Goal: Transaction & Acquisition: Purchase product/service

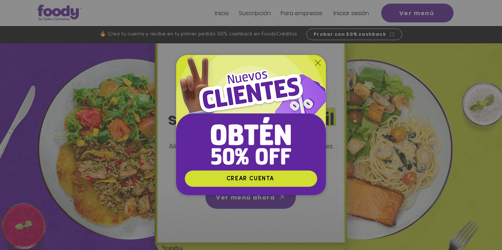
click at [317, 63] on icon "Volver al sitio" at bounding box center [318, 63] width 6 height 6
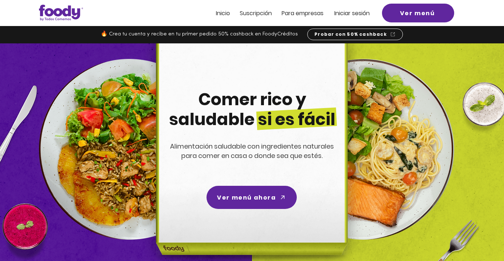
click at [254, 13] on span "Suscripción" at bounding box center [256, 13] width 32 height 8
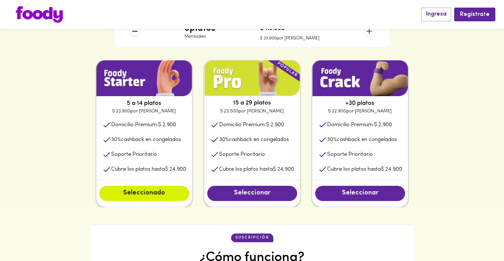
scroll to position [294, 0]
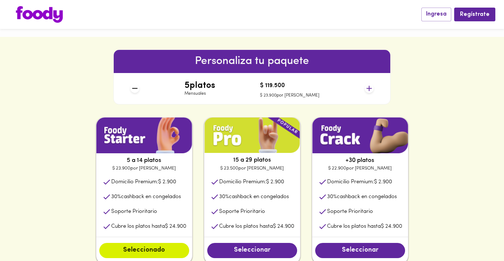
click at [368, 86] on icon at bounding box center [369, 88] width 9 height 9
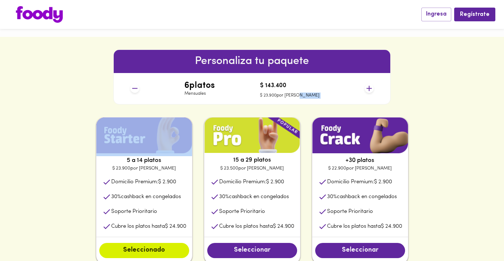
click at [368, 86] on icon at bounding box center [369, 88] width 9 height 9
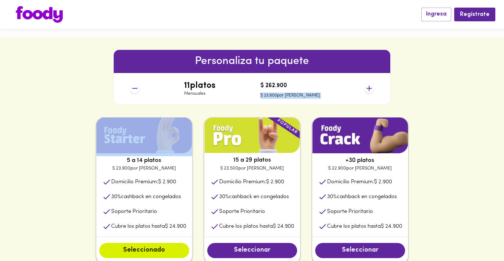
click at [368, 86] on icon at bounding box center [369, 88] width 9 height 9
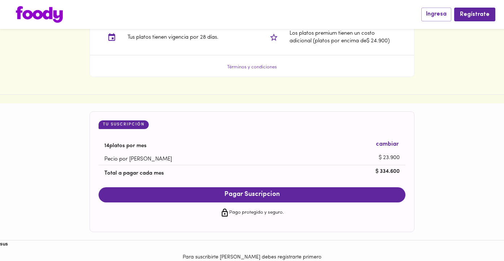
scroll to position [637, 0]
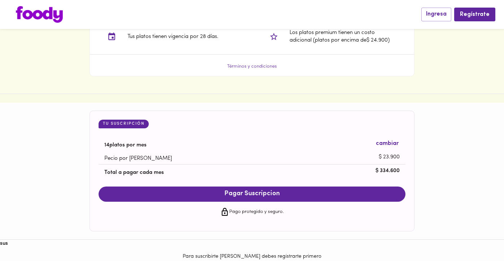
click at [254, 192] on span "Pagar Suscripcion" at bounding box center [252, 194] width 293 height 8
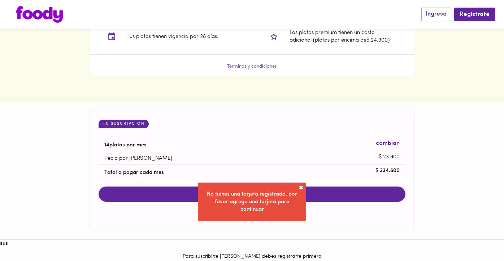
click at [298, 190] on span at bounding box center [301, 187] width 7 height 7
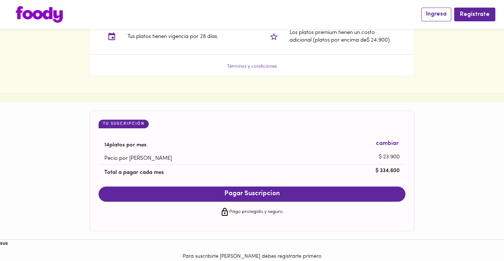
click at [451, 15] on button "Ingresa" at bounding box center [437, 14] width 30 height 13
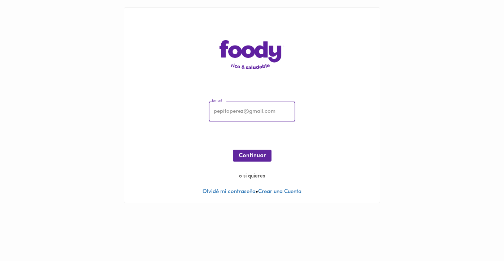
type input "[EMAIL_ADDRESS][DOMAIN_NAME]"
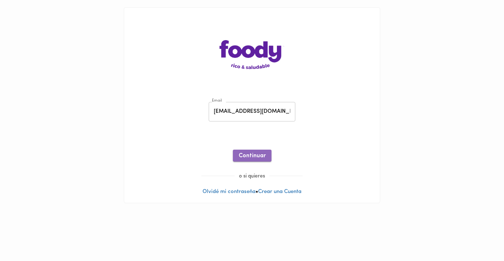
click at [258, 154] on span "Continuar" at bounding box center [252, 156] width 27 height 7
click at [246, 158] on span "Ingresar" at bounding box center [252, 156] width 23 height 7
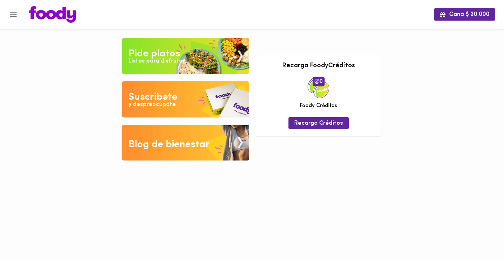
click at [12, 18] on icon "Menu" at bounding box center [13, 14] width 9 height 9
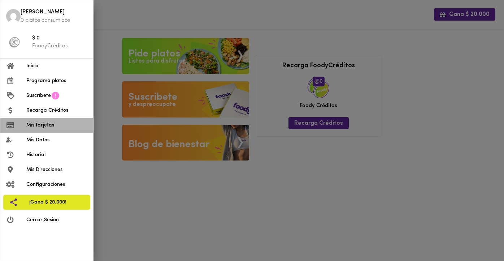
click at [40, 121] on span "Mis tarjetas" at bounding box center [56, 125] width 61 height 8
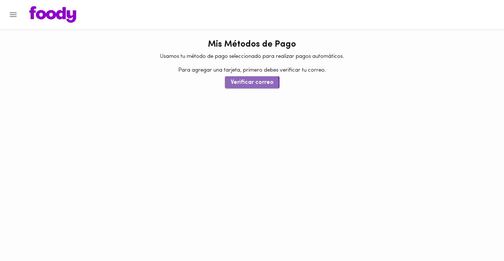
click at [242, 82] on span "Verificar correo" at bounding box center [252, 82] width 43 height 7
click at [16, 15] on icon "Menu" at bounding box center [13, 14] width 9 height 9
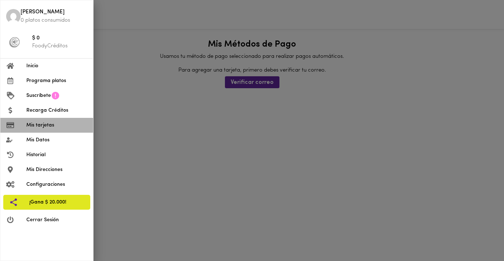
click at [40, 120] on li "Mis tarjetas" at bounding box center [46, 125] width 93 height 15
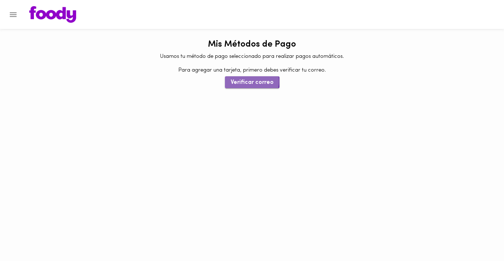
click at [252, 81] on span "Verificar correo" at bounding box center [252, 82] width 43 height 7
click at [15, 14] on icon "Menu" at bounding box center [13, 14] width 7 height 5
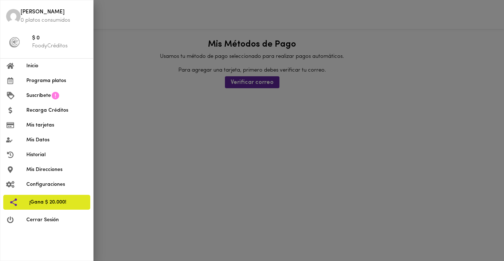
click at [36, 14] on span "[PERSON_NAME]" at bounding box center [54, 12] width 67 height 8
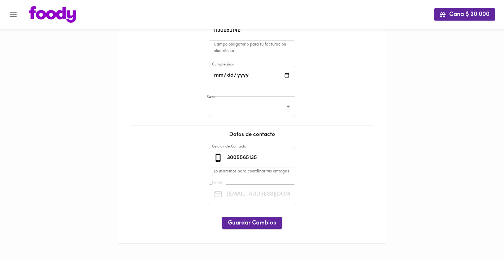
scroll to position [124, 0]
click at [265, 220] on span "Guardar Cambios" at bounding box center [252, 223] width 48 height 7
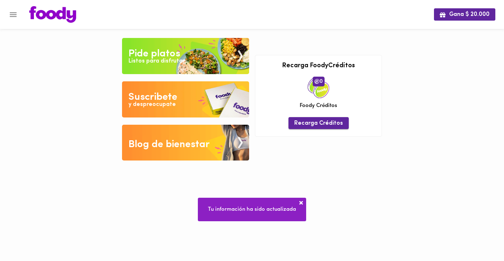
click at [305, 122] on span "Recarga Créditos" at bounding box center [319, 123] width 49 height 7
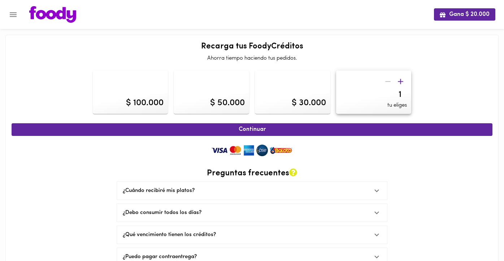
click at [405, 93] on input "1" at bounding box center [374, 95] width 67 height 10
type input "2"
click at [405, 93] on input "2" at bounding box center [374, 95] width 67 height 10
click at [154, 89] on div "$ 100.000" at bounding box center [131, 91] width 76 height 43
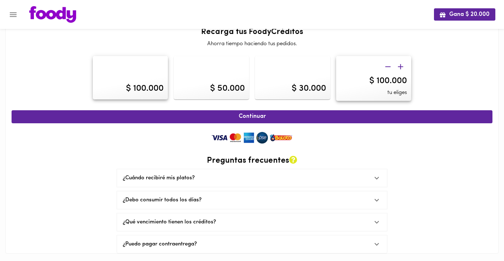
scroll to position [17, 0]
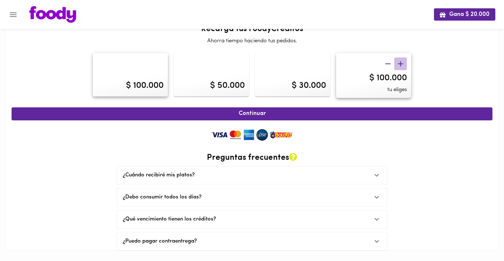
click at [404, 65] on icon "button" at bounding box center [400, 63] width 9 height 9
click at [379, 78] on div "$ 105.000" at bounding box center [389, 78] width 38 height 12
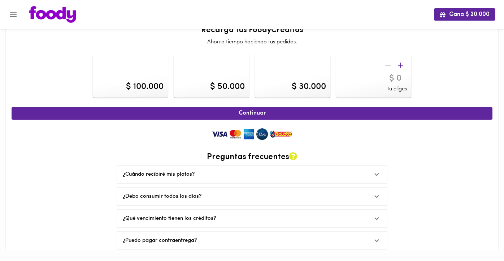
scroll to position [16, 0]
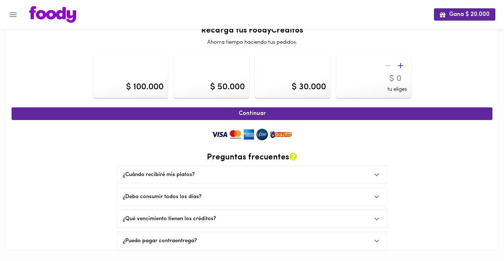
click at [394, 78] on input "number" at bounding box center [374, 79] width 67 height 10
type input "350000"
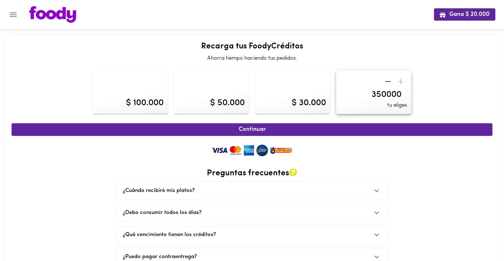
scroll to position [0, 0]
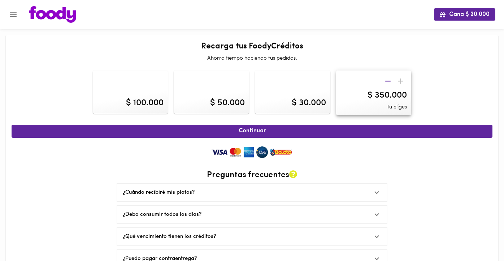
click at [460, 146] on div "Continuar Preguntas frecuentes ¿Cuándo recibiré mis platos? Tus platos serán en…" at bounding box center [252, 194] width 481 height 147
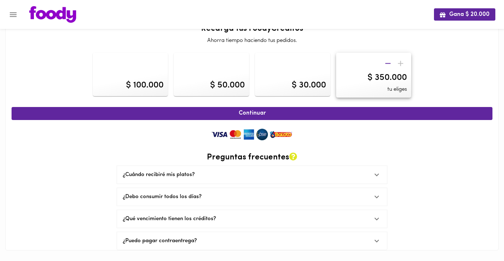
scroll to position [17, 0]
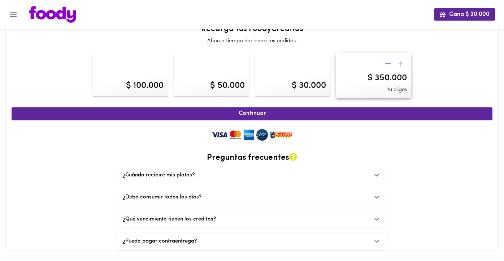
click at [262, 136] on img at bounding box center [252, 135] width 87 height 14
click at [259, 116] on span "Continuar" at bounding box center [252, 113] width 465 height 7
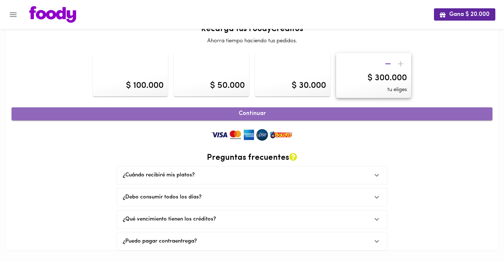
click at [274, 113] on span "Continuar" at bounding box center [252, 113] width 465 height 7
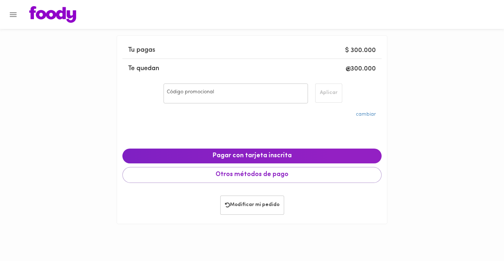
click at [261, 95] on input "Código promocional" at bounding box center [236, 93] width 144 height 20
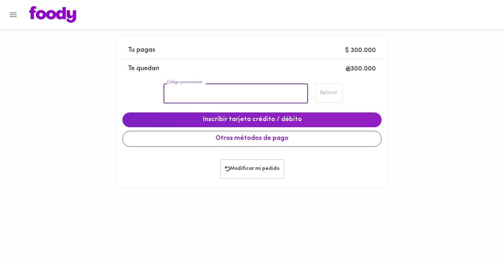
click at [253, 138] on span "Otros métodos de pago" at bounding box center [252, 139] width 247 height 8
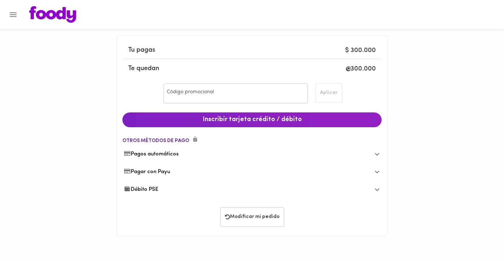
click at [158, 189] on span "Débito PSE" at bounding box center [141, 190] width 35 height 8
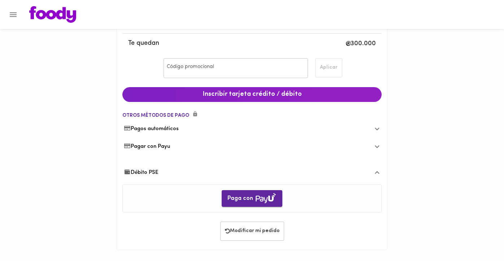
scroll to position [25, 0]
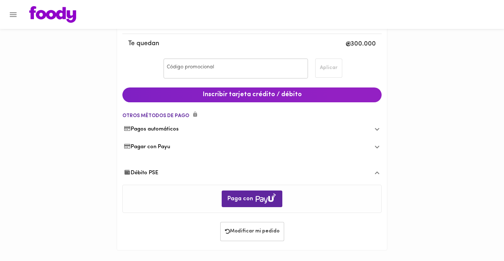
click at [148, 170] on span "Débito PSE" at bounding box center [141, 173] width 35 height 8
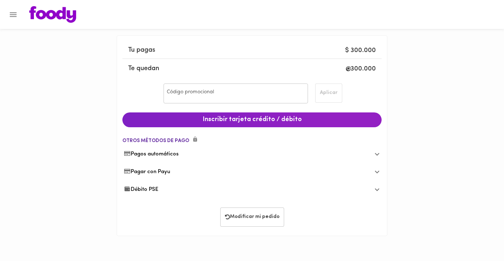
scroll to position [0, 0]
click at [149, 181] on div "Débito PSE" at bounding box center [252, 190] width 259 height 18
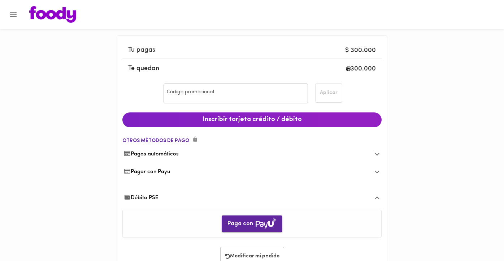
click at [243, 224] on span "Paga con" at bounding box center [252, 224] width 49 height 12
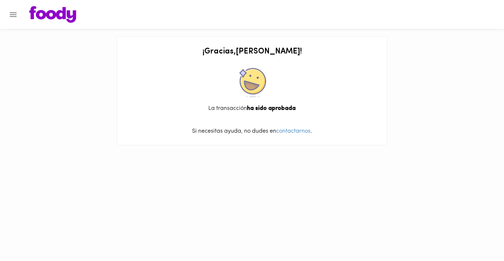
click at [21, 15] on button "Menu" at bounding box center [13, 15] width 18 height 18
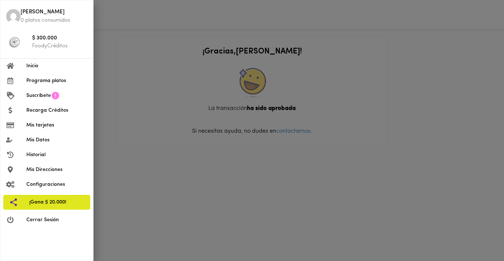
click at [46, 108] on span "Recarga Créditos" at bounding box center [56, 111] width 61 height 8
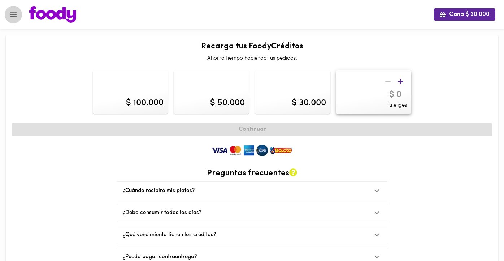
click at [13, 14] on icon "Menu" at bounding box center [13, 14] width 9 height 9
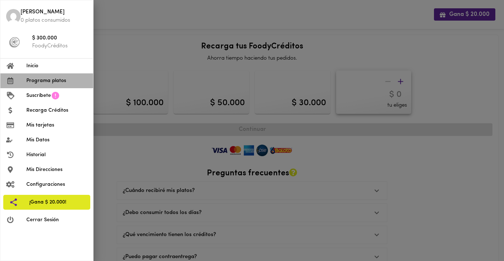
click at [59, 79] on span "Programa platos" at bounding box center [56, 81] width 61 height 8
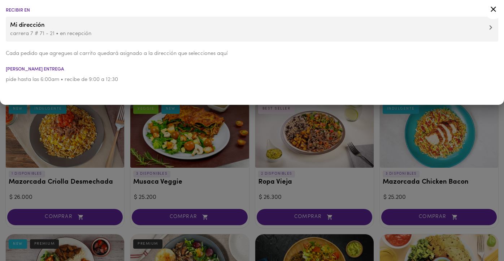
click at [3, 128] on div at bounding box center [252, 130] width 504 height 261
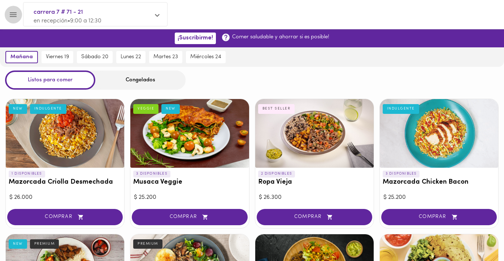
click at [11, 13] on icon "Menu" at bounding box center [13, 14] width 9 height 9
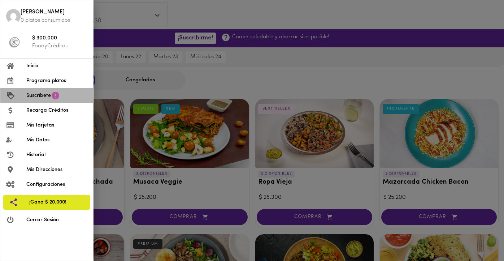
click at [39, 96] on span "Suscríbete" at bounding box center [38, 96] width 25 height 8
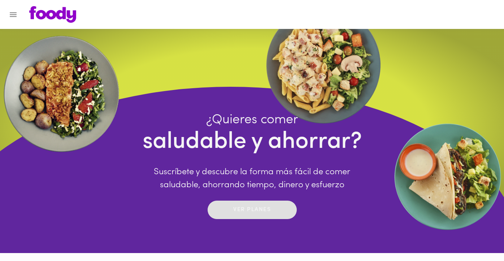
click at [225, 215] on span "Ver planes" at bounding box center [252, 209] width 75 height 11
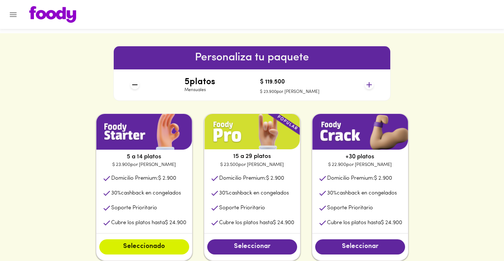
scroll to position [252, 0]
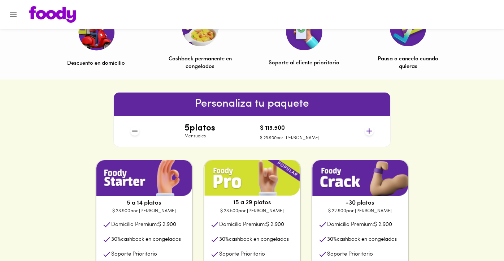
click at [369, 128] on icon at bounding box center [369, 130] width 9 height 9
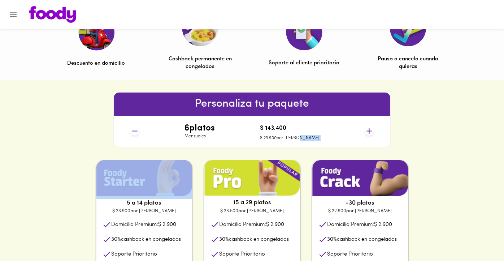
click at [369, 128] on icon at bounding box center [369, 130] width 9 height 9
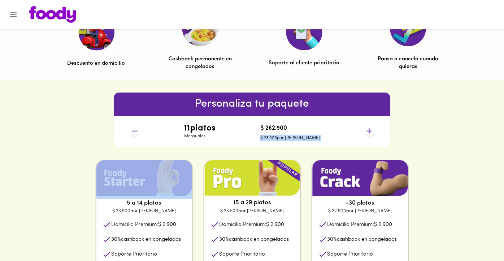
click at [369, 128] on icon at bounding box center [369, 130] width 9 height 9
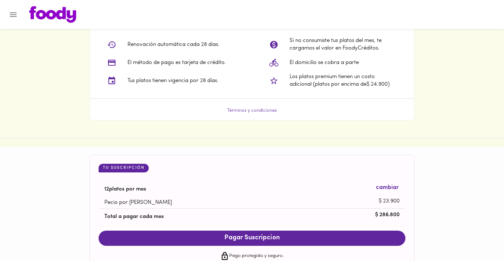
scroll to position [649, 0]
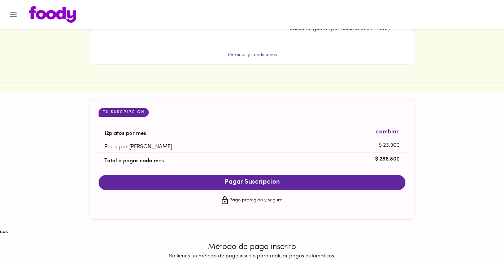
click at [237, 181] on span "Pagar Suscripcion" at bounding box center [252, 183] width 293 height 8
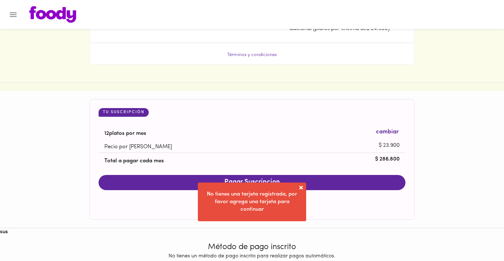
click at [301, 189] on span at bounding box center [301, 187] width 7 height 7
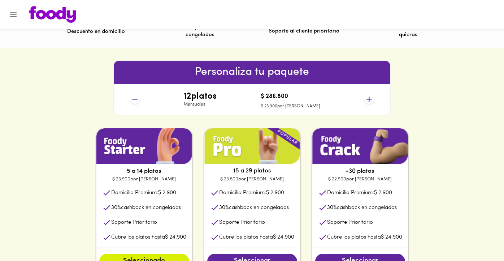
scroll to position [154, 0]
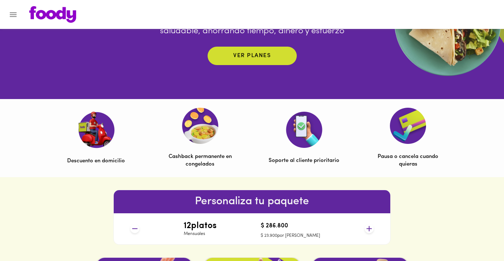
click at [14, 17] on icon "Menu" at bounding box center [13, 14] width 7 height 5
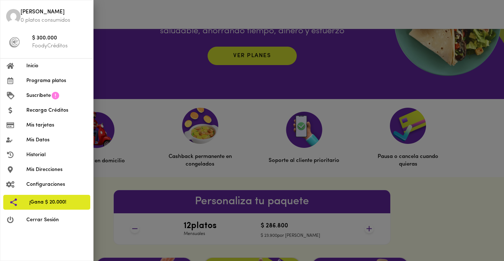
click at [56, 95] on icon at bounding box center [56, 96] width 8 height 8
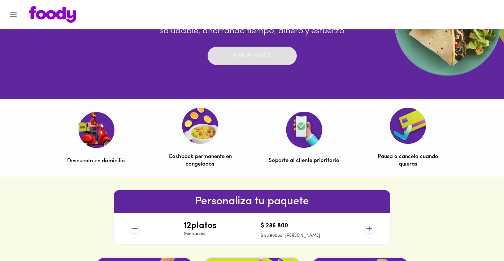
click at [231, 61] on span "Ver planes" at bounding box center [252, 55] width 75 height 11
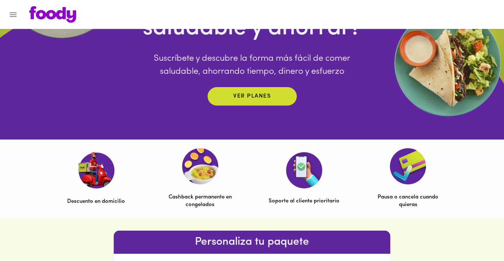
scroll to position [80, 0]
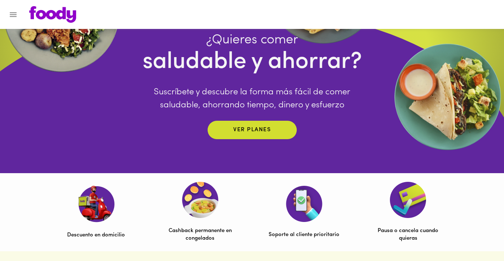
click at [12, 15] on icon "Menu" at bounding box center [13, 14] width 7 height 5
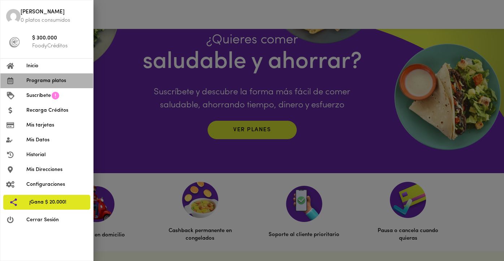
click at [37, 80] on span "Programa platos" at bounding box center [56, 81] width 61 height 8
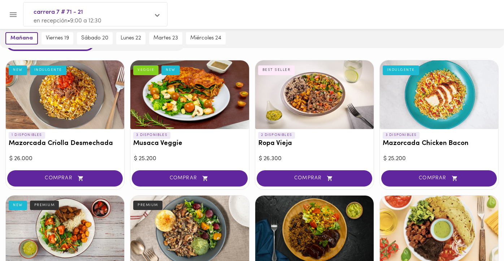
scroll to position [43, 0]
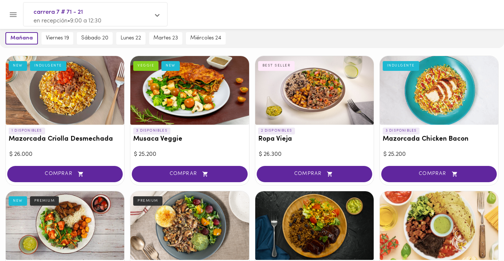
click at [159, 19] on div at bounding box center [158, 16] width 7 height 8
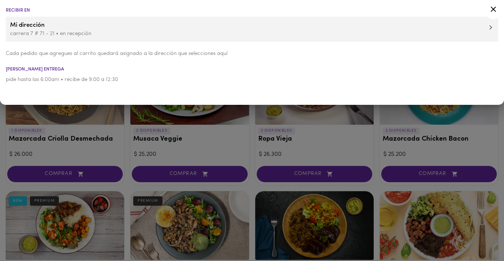
click at [490, 30] on span at bounding box center [491, 28] width 3 height 7
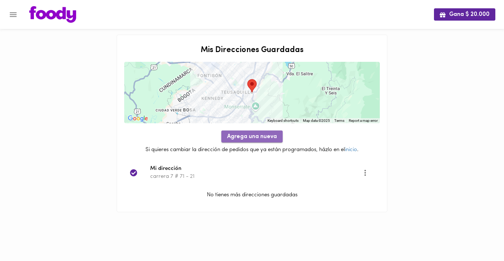
click at [262, 134] on span "Agrega una nueva" at bounding box center [252, 136] width 50 height 7
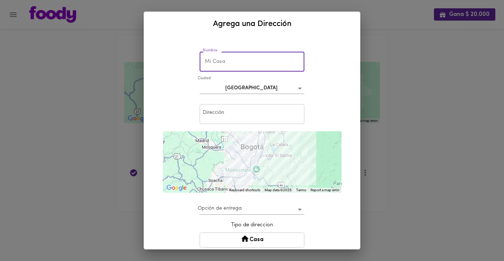
click at [233, 64] on input "text" at bounding box center [252, 62] width 105 height 20
type input "m"
type input "Mi casa"
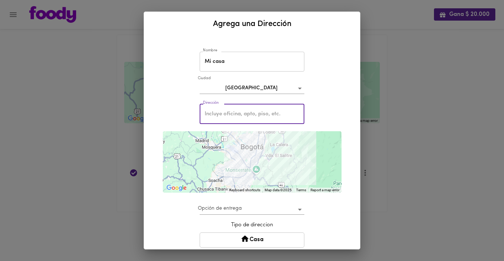
click at [241, 121] on input "text" at bounding box center [252, 114] width 105 height 20
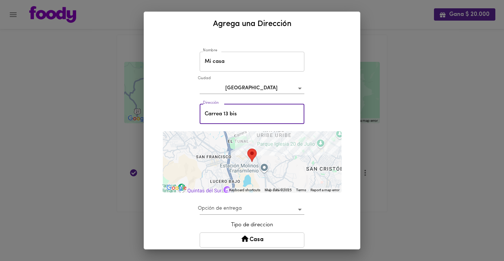
click at [246, 113] on input "Carrea 13 bis" at bounding box center [252, 114] width 105 height 20
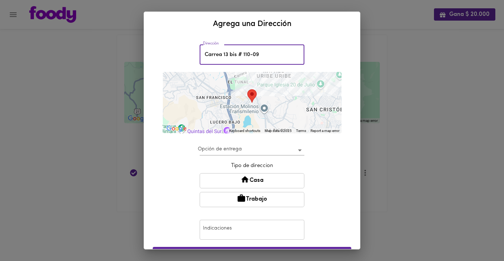
scroll to position [61, 0]
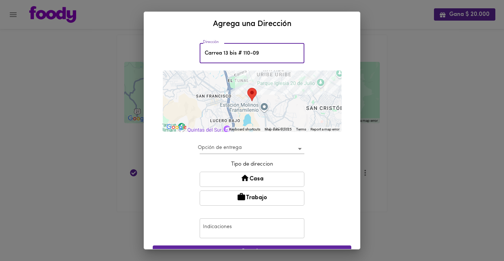
type input "Carrea 13 bis # 110-09"
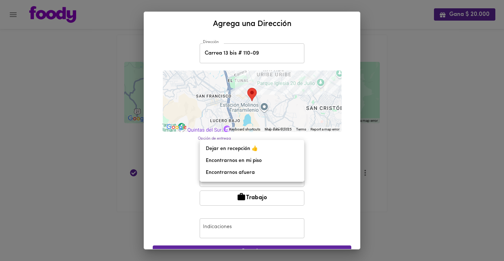
click at [303, 148] on body "Gana $ 20.000 Mis Direcciones Guardadas ← Move left → Move right ↑ Move up ↓ Mo…" at bounding box center [252, 115] width 504 height 230
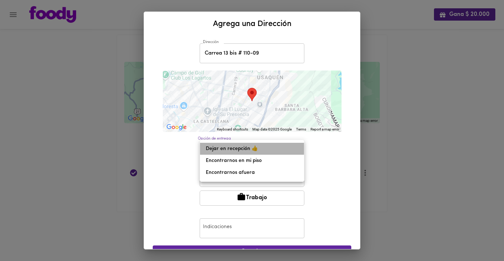
click at [261, 149] on li "Dejar en recepción 👍" at bounding box center [252, 149] width 104 height 12
type input "leave-at-reception"
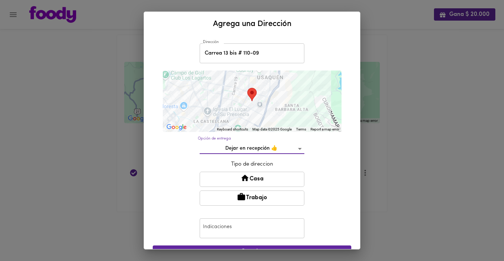
click at [242, 232] on input "text" at bounding box center [252, 228] width 105 height 20
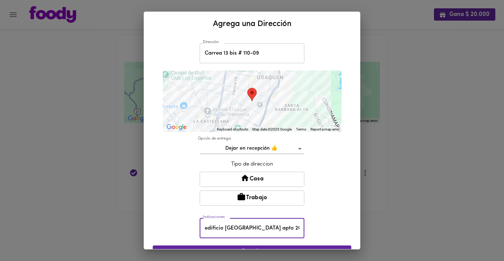
type input "edificio [GEOGRAPHIC_DATA] apto 202"
click at [264, 179] on button "Casa" at bounding box center [252, 179] width 105 height 15
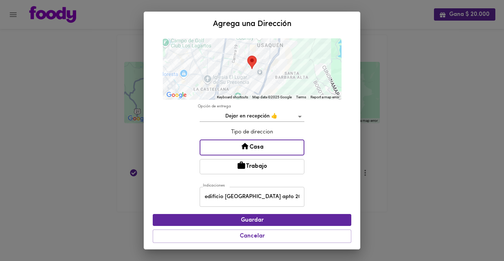
scroll to position [93, 0]
click at [273, 217] on span "Guardar" at bounding box center [252, 220] width 187 height 7
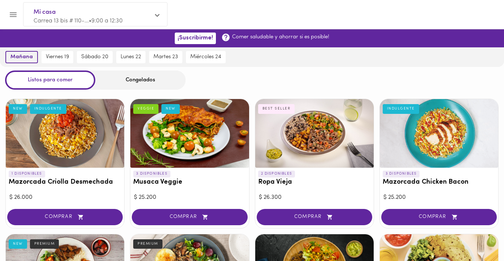
click at [28, 57] on span "mañana" at bounding box center [21, 57] width 22 height 7
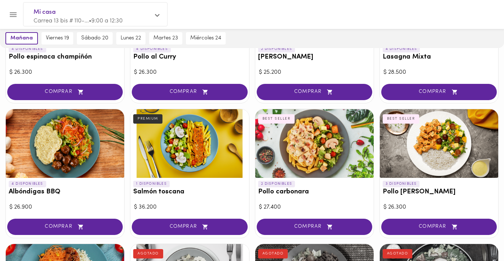
scroll to position [396, 0]
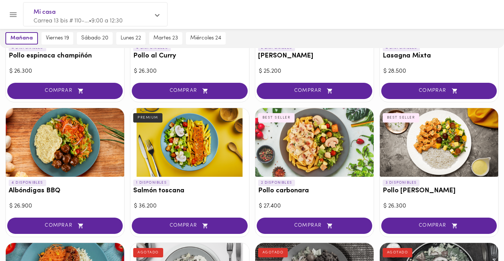
drag, startPoint x: 437, startPoint y: 221, endPoint x: 356, endPoint y: 113, distance: 135.3
click at [357, 113] on div "1 DISPONIBLES Mazorcada Criolla Desmechada NEW INDULGENTE $ 26.000 COMPRAR 3 DI…" at bounding box center [252, 105] width 504 height 814
click at [159, 18] on div at bounding box center [158, 16] width 7 height 8
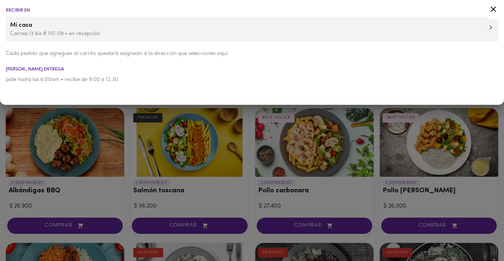
click at [491, 27] on icon at bounding box center [491, 27] width 3 height 4
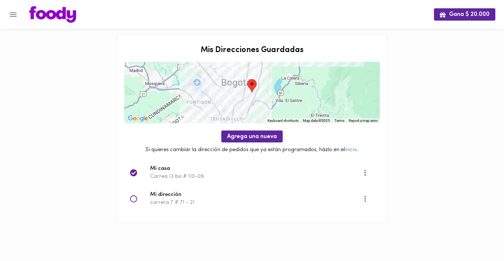
click at [137, 197] on icon at bounding box center [133, 198] width 7 height 7
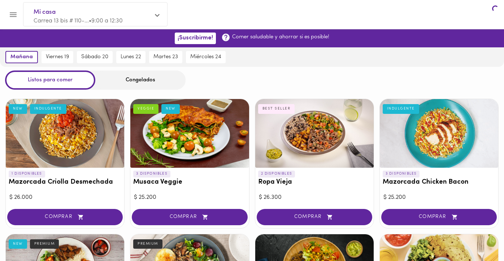
click at [135, 200] on div "$ 25.200" at bounding box center [189, 197] width 111 height 8
click at [157, 16] on icon at bounding box center [157, 15] width 5 height 3
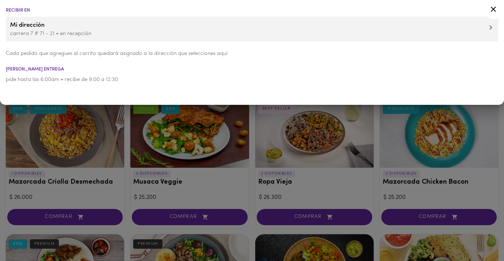
click at [49, 69] on li "[PERSON_NAME] entrega" at bounding box center [252, 69] width 504 height 5
click at [46, 76] on p "pide hasta las 6:00am • recibe de 9:00 a 12:30" at bounding box center [252, 80] width 493 height 8
click at [42, 68] on li "[PERSON_NAME] entrega" at bounding box center [252, 69] width 504 height 5
click at [5, 117] on div at bounding box center [252, 130] width 504 height 261
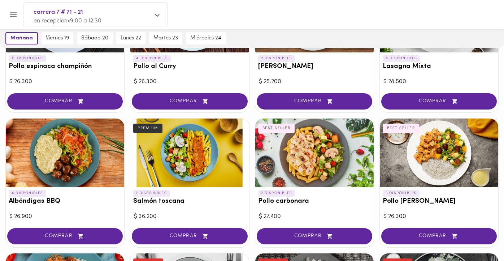
scroll to position [420, 0]
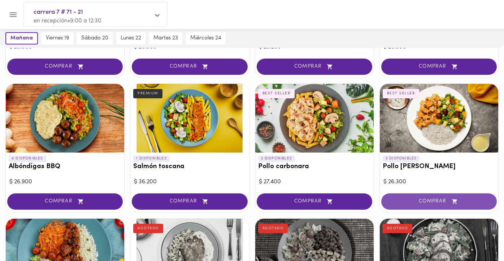
click at [425, 198] on span "COMPRAR" at bounding box center [440, 201] width 98 height 6
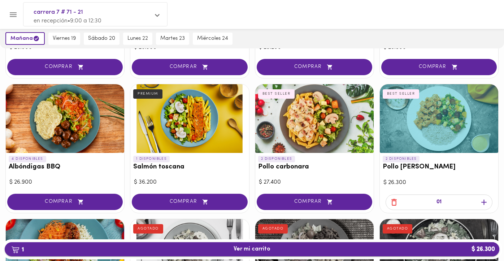
click at [257, 250] on span "1 Ver mi carrito $ 26.300" at bounding box center [252, 249] width 37 height 7
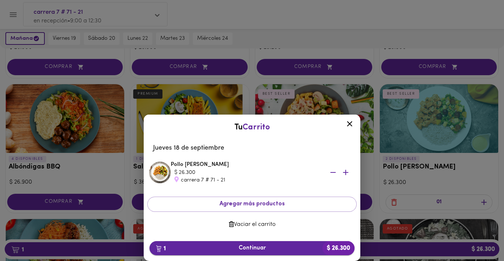
click at [234, 248] on span "1 Continuar $ 26.300" at bounding box center [252, 248] width 194 height 7
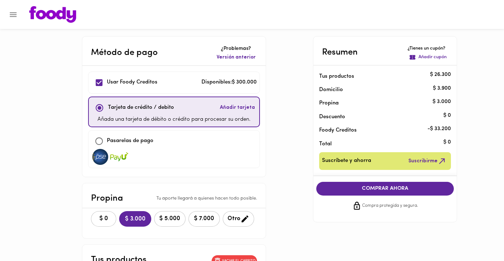
click at [98, 83] on input "checkbox" at bounding box center [99, 83] width 16 height 16
checkbox input "true"
click at [100, 108] on input "checkbox" at bounding box center [100, 108] width 16 height 16
checkbox input "true"
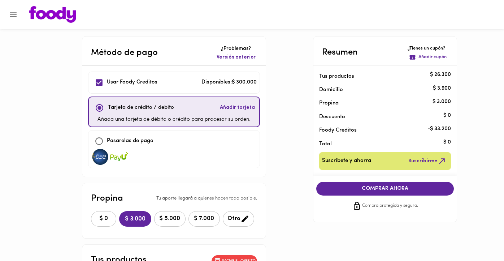
click at [145, 81] on p "Usar Foody Creditos" at bounding box center [132, 82] width 51 height 8
click at [168, 80] on div "Usar [PERSON_NAME] Creditos Disponibles: $ 300.000" at bounding box center [174, 83] width 166 height 16
checkbox input "true"
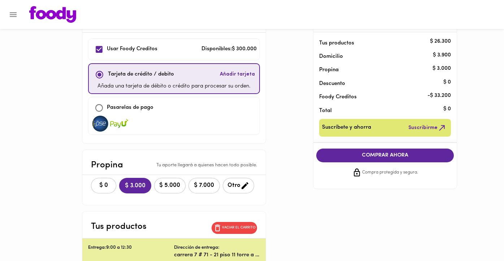
scroll to position [38, 0]
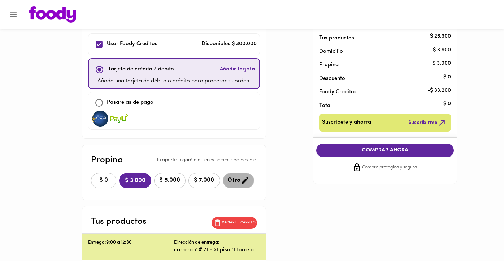
click at [238, 185] on button "Otro" at bounding box center [238, 181] width 31 height 16
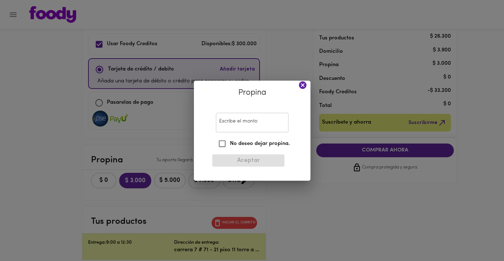
click at [241, 127] on input "Escribe el monto" at bounding box center [252, 123] width 73 height 20
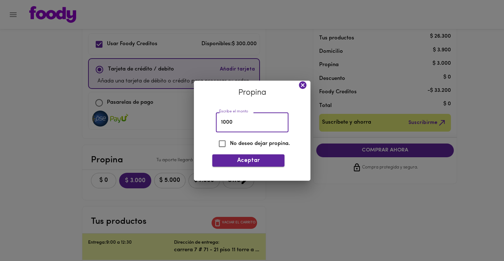
type input "1000"
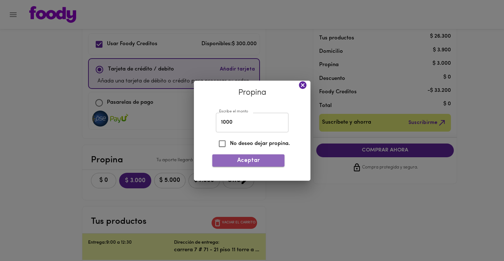
click at [233, 162] on span "Aceptar" at bounding box center [248, 160] width 61 height 7
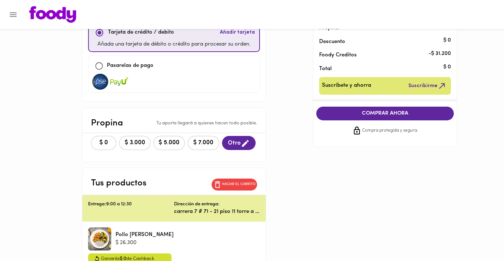
scroll to position [53, 0]
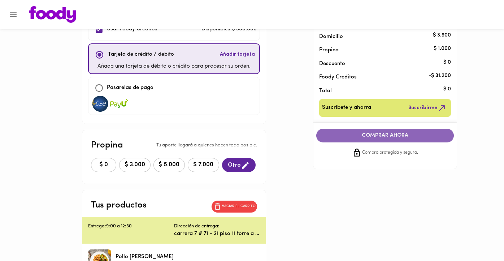
click at [338, 133] on span "COMPRAR AHORA" at bounding box center [386, 135] width 124 height 7
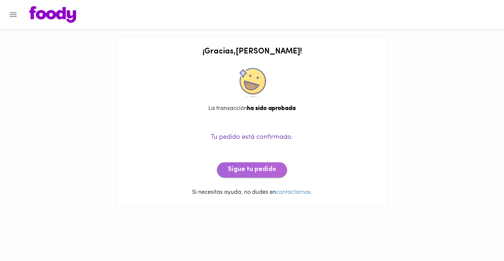
click at [262, 166] on span "Sigue tu pedido" at bounding box center [252, 170] width 48 height 8
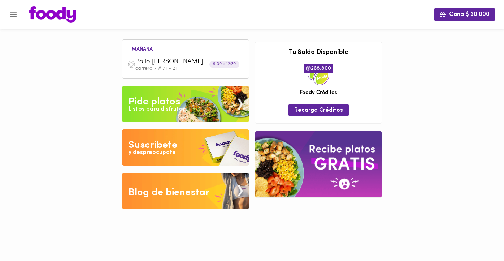
click at [165, 103] on div "Pide platos" at bounding box center [155, 102] width 52 height 14
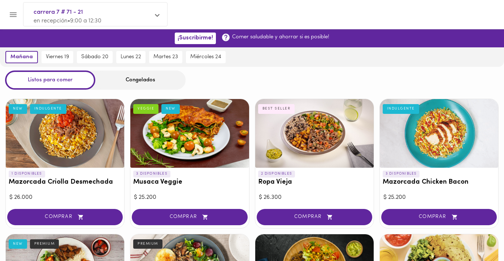
click at [155, 15] on div "carrera 7 # 71 - 21 en recepción • 9:00 a 12:30" at bounding box center [95, 16] width 144 height 27
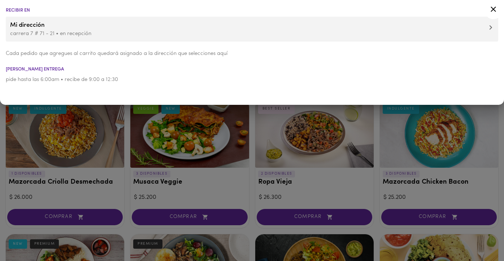
click at [361, 34] on p "carrera 7 # 71 - 21 • en recepción" at bounding box center [252, 34] width 484 height 8
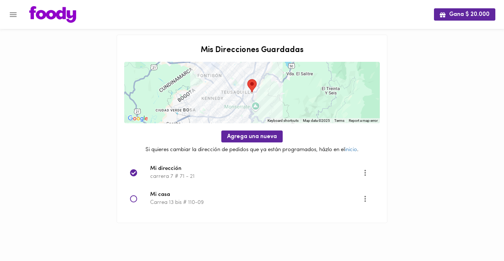
click at [137, 198] on icon at bounding box center [133, 198] width 7 height 7
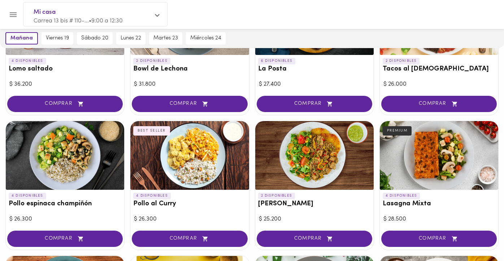
scroll to position [249, 0]
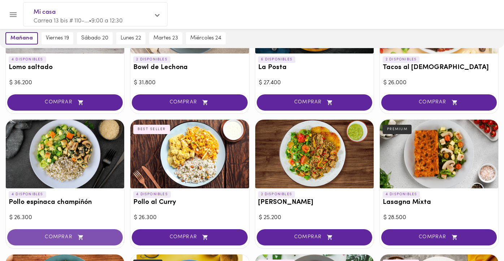
click at [69, 234] on span "COMPRAR" at bounding box center [65, 237] width 98 height 6
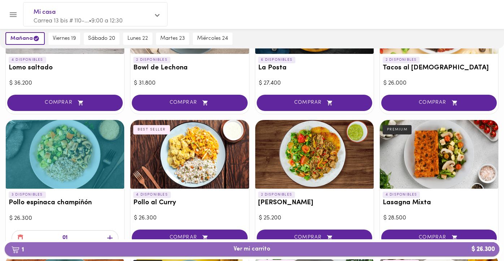
click at [223, 247] on span "1 Ver mi carrito $ 26.300" at bounding box center [252, 249] width 484 height 7
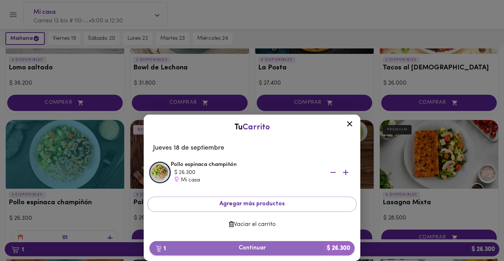
click at [247, 247] on span "1 Continuar $ 26.300" at bounding box center [252, 248] width 194 height 7
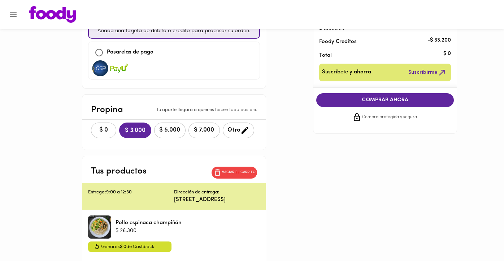
scroll to position [89, 0]
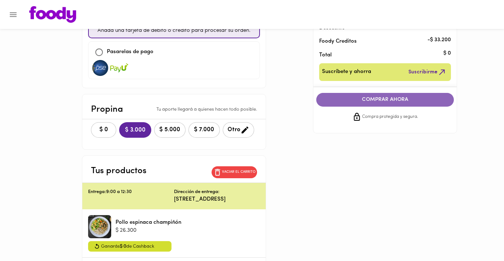
click at [351, 95] on button "COMPRAR AHORA" at bounding box center [386, 100] width 138 height 14
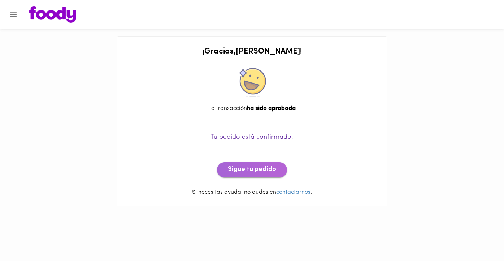
click at [271, 172] on button "Sigue tu pedido" at bounding box center [252, 169] width 70 height 15
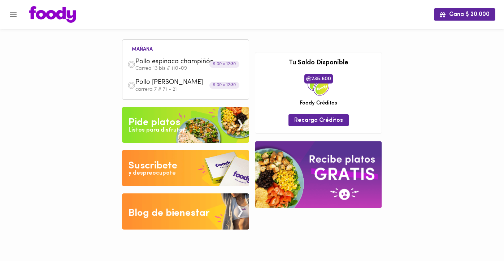
click at [171, 77] on div "Pollo [PERSON_NAME] carrera 7 # 71 - 21" at bounding box center [185, 85] width 119 height 21
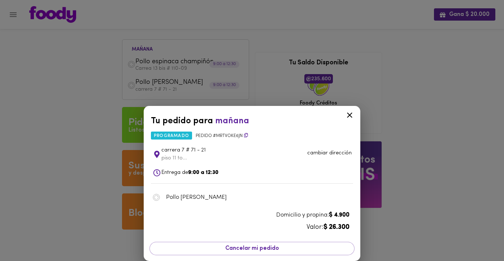
click at [246, 137] on icon at bounding box center [246, 135] width 4 height 4
click at [247, 137] on icon at bounding box center [246, 135] width 4 height 4
click at [350, 118] on icon at bounding box center [349, 115] width 9 height 9
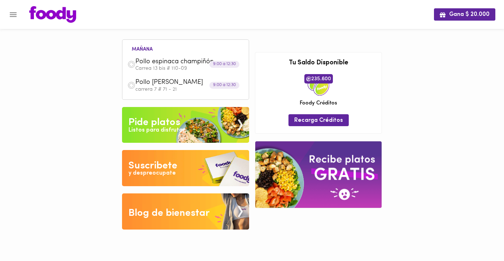
click at [132, 84] on img at bounding box center [132, 85] width 8 height 8
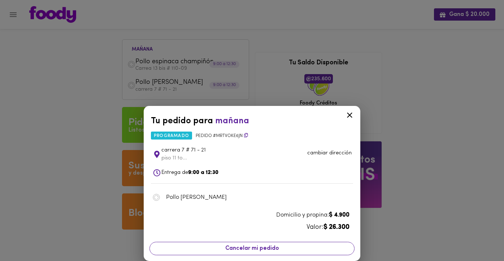
click at [245, 246] on span "Cancelar mi pedido" at bounding box center [252, 248] width 196 height 7
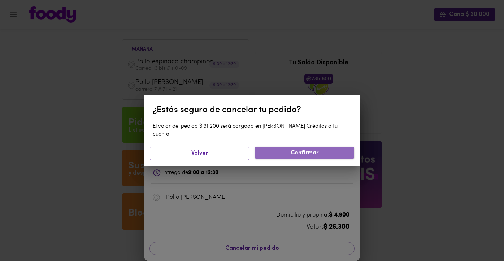
click at [272, 147] on button "Confirmar" at bounding box center [304, 153] width 99 height 12
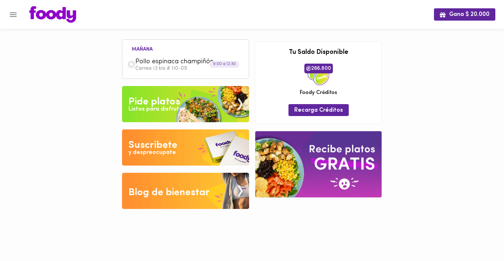
click at [14, 13] on icon "Menu" at bounding box center [13, 14] width 7 height 5
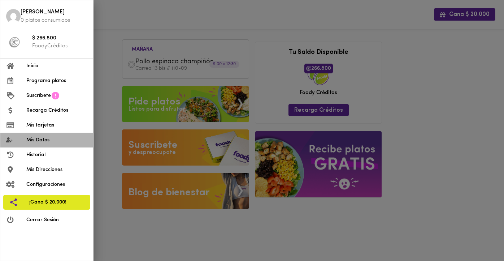
click at [48, 137] on span "Mis Datos" at bounding box center [56, 140] width 61 height 8
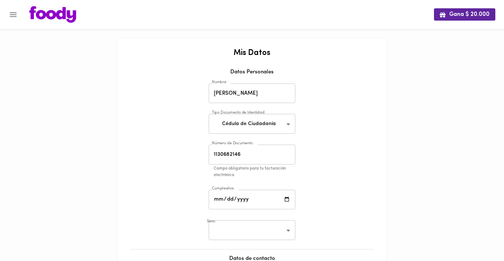
click at [17, 13] on icon "Menu" at bounding box center [13, 14] width 9 height 9
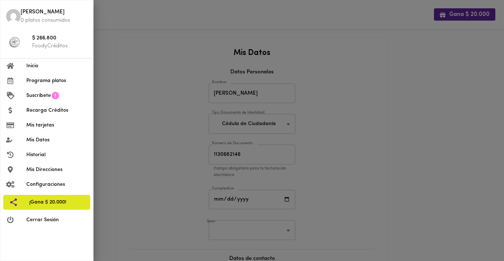
click at [51, 169] on span "Mis Direcciones" at bounding box center [56, 170] width 61 height 8
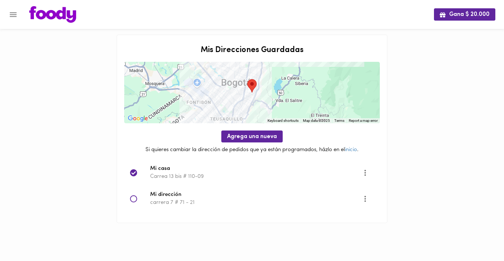
click at [138, 200] on div at bounding box center [140, 198] width 20 height 7
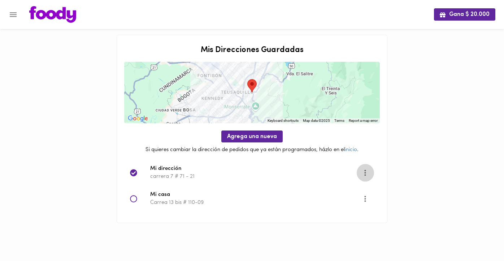
click at [370, 176] on button "Opciones" at bounding box center [366, 173] width 18 height 18
click at [370, 176] on li "Editar" at bounding box center [370, 173] width 26 height 12
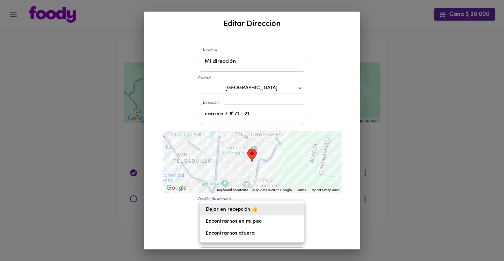
click at [299, 211] on body "Gana $ 20.000 Mis Direcciones Guardadas ← Move left → Move right ↑ Move up ↓ Mo…" at bounding box center [252, 120] width 504 height 241
click at [248, 236] on li "Encontrarnos afuera" at bounding box center [252, 233] width 104 height 12
type input "meet-outside"
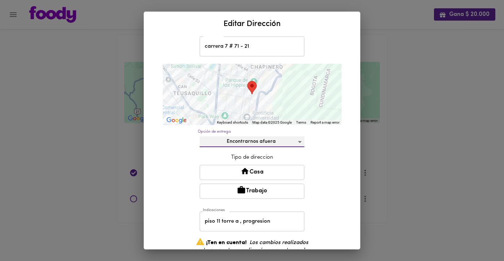
scroll to position [72, 0]
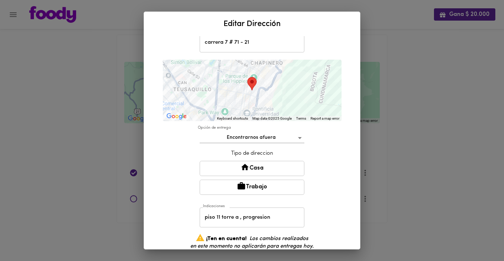
click at [265, 188] on button "Trabajo" at bounding box center [252, 187] width 105 height 15
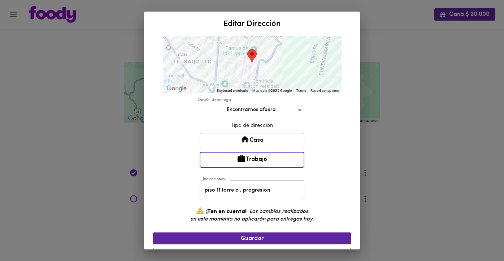
scroll to position [100, 0]
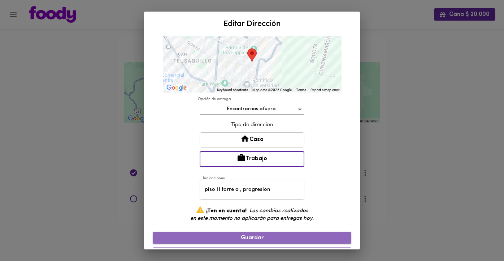
click at [269, 238] on span "Guardar" at bounding box center [252, 238] width 187 height 7
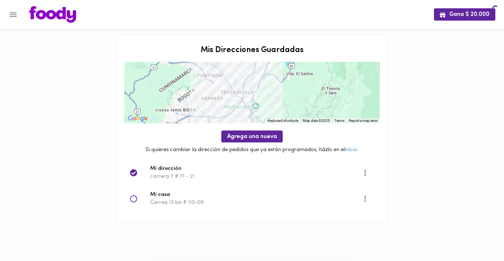
scroll to position [0, 0]
click at [16, 15] on icon "Menu" at bounding box center [13, 14] width 9 height 9
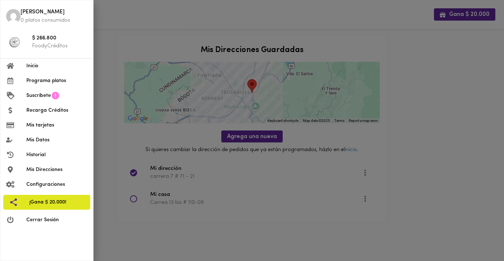
click at [42, 83] on span "Programa platos" at bounding box center [56, 81] width 61 height 8
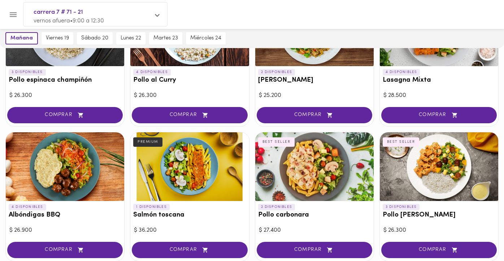
scroll to position [378, 0]
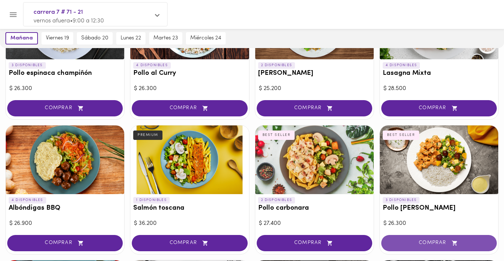
click at [427, 245] on button "COMPRAR" at bounding box center [440, 243] width 116 height 16
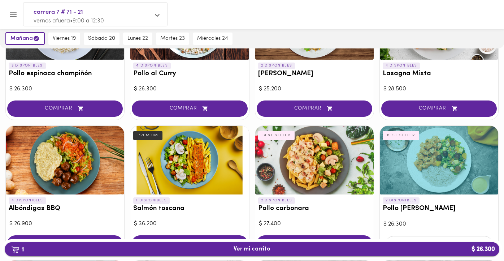
click at [271, 247] on span "1 Ver mi carrito $ 26.300" at bounding box center [252, 249] width 484 height 7
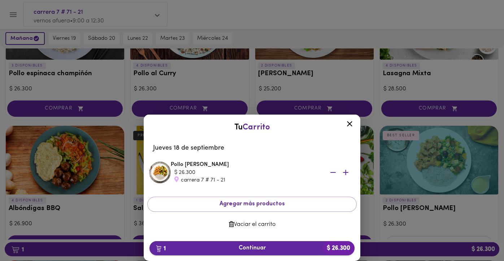
click at [267, 248] on span "1 Continuar $ 26.300" at bounding box center [252, 248] width 194 height 7
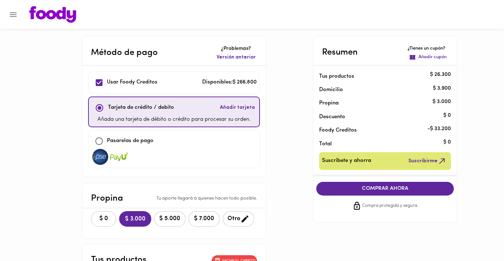
click at [327, 188] on span "COMPRAR AHORA" at bounding box center [386, 188] width 124 height 7
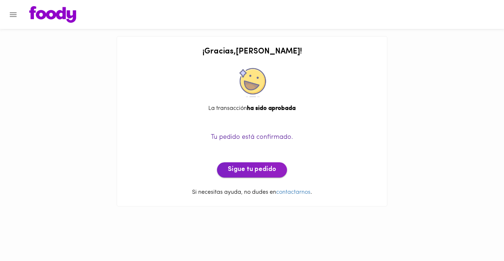
click at [275, 172] on button "Sigue tu pedido" at bounding box center [252, 169] width 70 height 15
